Goal: Transaction & Acquisition: Purchase product/service

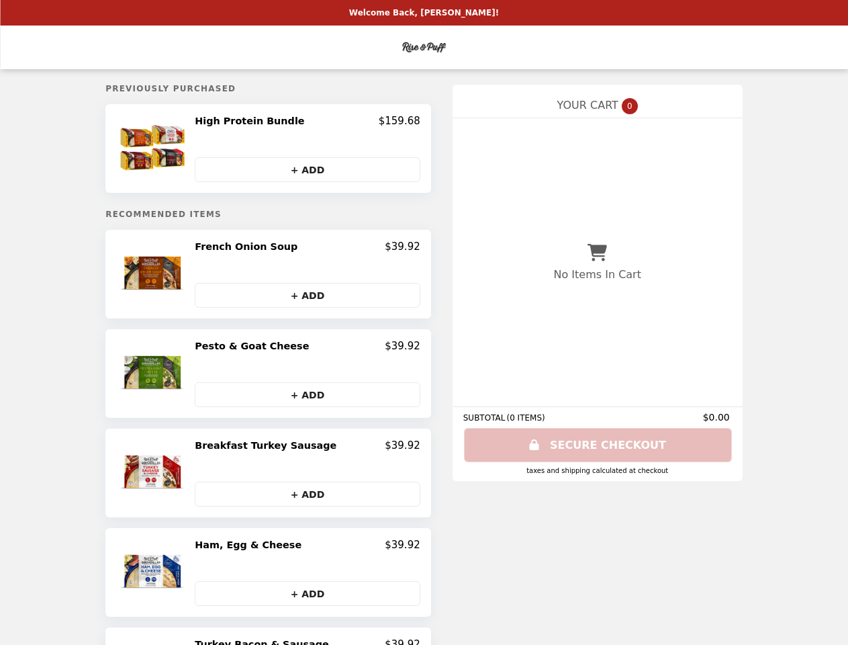
click at [177, 150] on img at bounding box center [154, 148] width 71 height 67
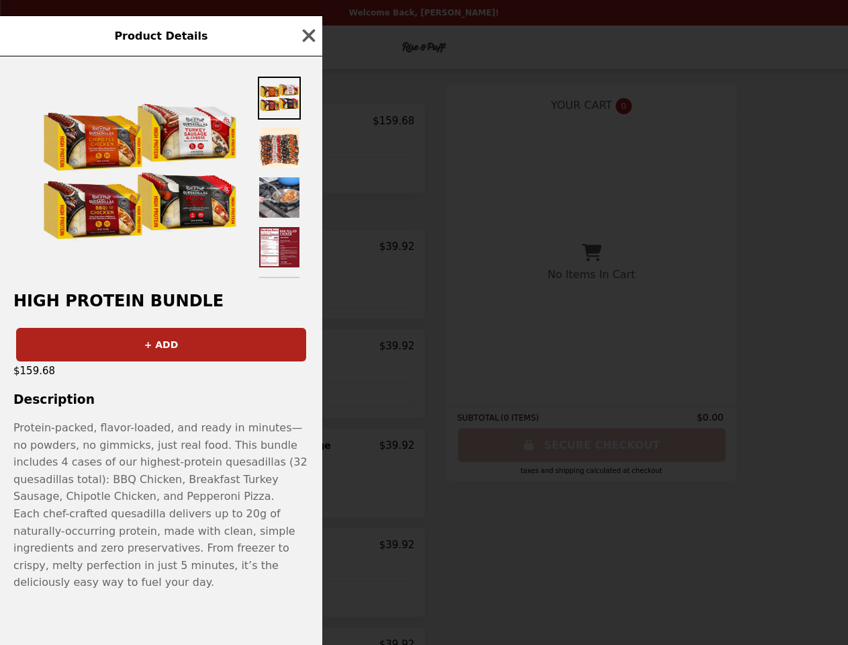
click at [307, 123] on div "Product Details High Protein Bundle + ADD $159.68 Description Protein-packed, f…" at bounding box center [424, 322] width 848 height 645
click at [307, 171] on div at bounding box center [161, 167] width 322 height 222
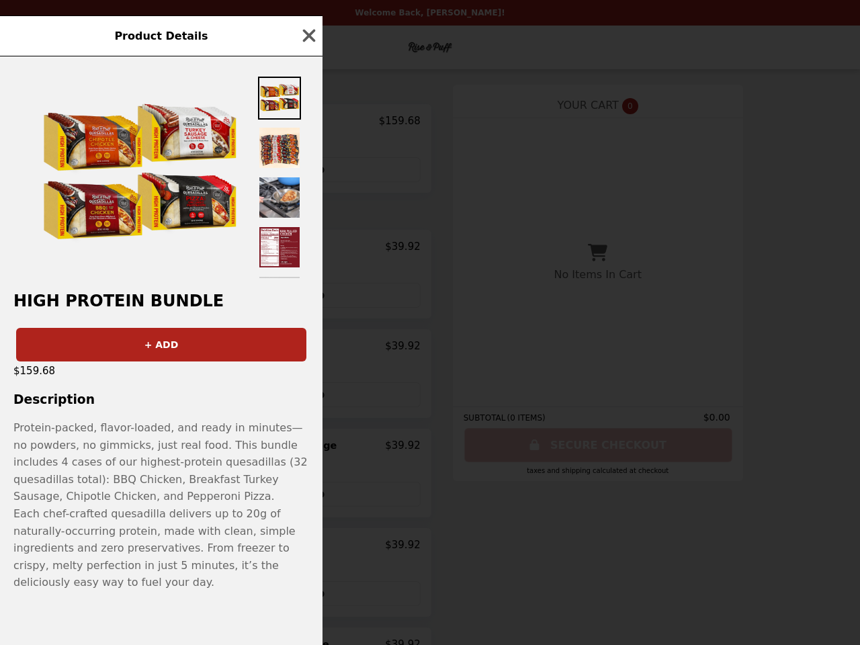
click at [177, 275] on img at bounding box center [139, 173] width 201 height 201
click at [307, 250] on div at bounding box center [161, 167] width 322 height 222
click at [307, 298] on div "Product Details High Protein Bundle + ADD $159.68 Description Protein-packed, f…" at bounding box center [430, 322] width 860 height 645
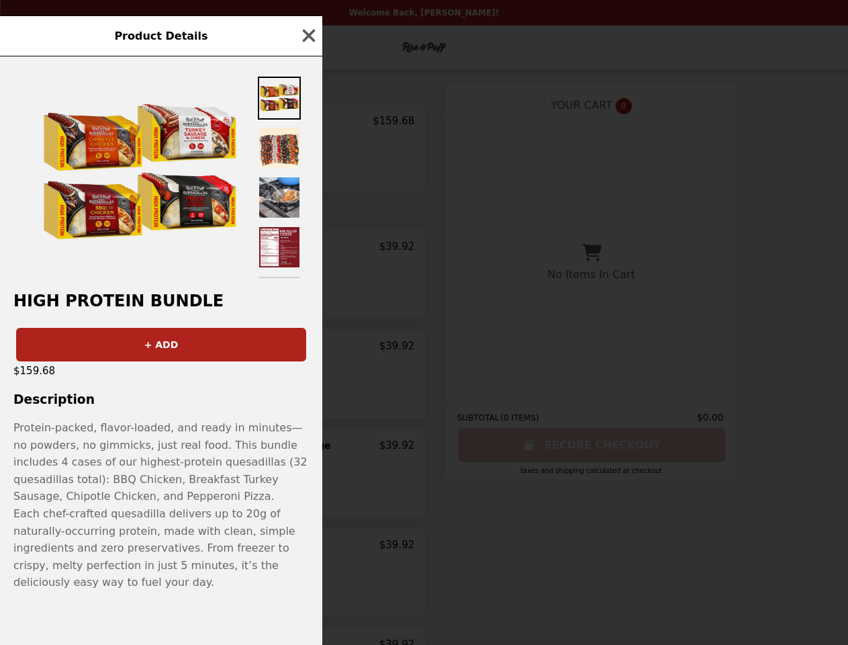
click at [177, 376] on img at bounding box center [148, 373] width 71 height 67
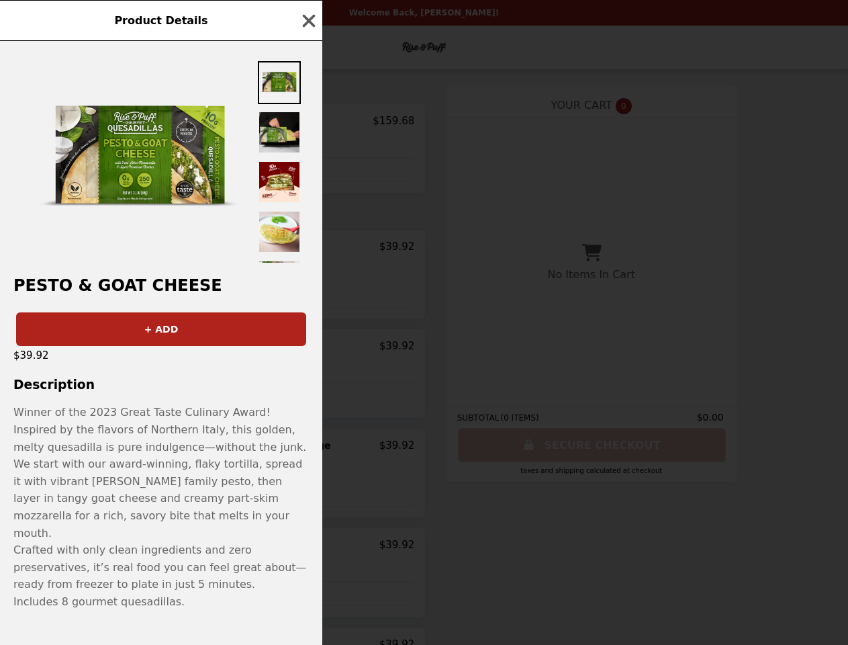
click at [307, 349] on div "Product Details Pesto & Goat Cheese + ADD $39.92 Description Winner of the 2023…" at bounding box center [424, 322] width 848 height 645
click at [307, 392] on h3 "Description" at bounding box center [161, 384] width 322 height 14
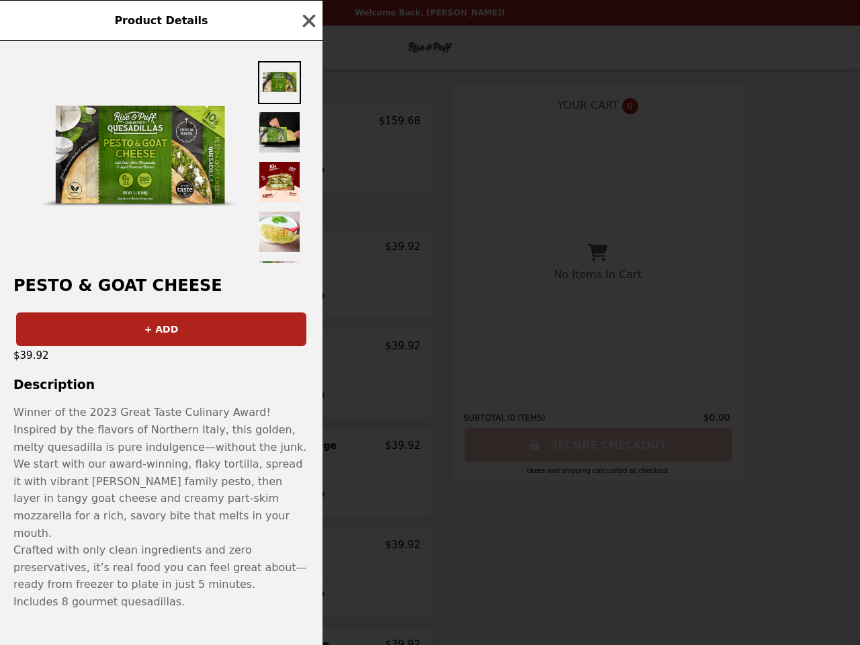
click at [177, 476] on p "Inspired by the flavors of Northern Italy, this golden, melty quesadilla is pur…" at bounding box center [161, 481] width 296 height 120
